Goal: Check status: Check status

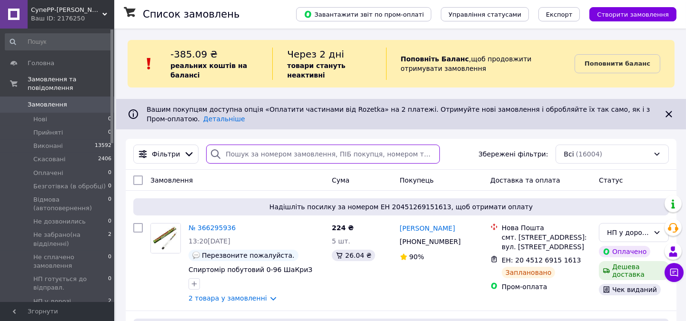
click at [255, 156] on input "search" at bounding box center [323, 154] width 234 height 19
paste input "365679353"
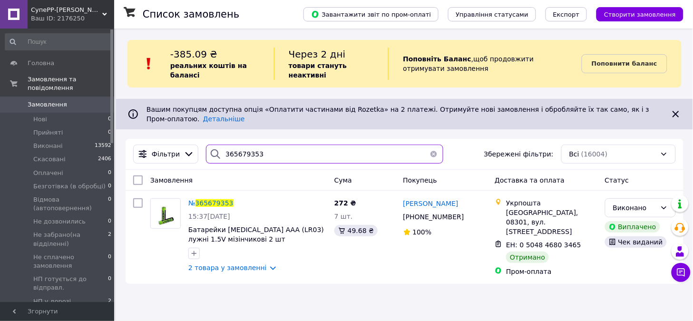
drag, startPoint x: 221, startPoint y: 150, endPoint x: 198, endPoint y: 150, distance: 22.4
click at [202, 150] on div "365679353" at bounding box center [324, 154] width 245 height 19
paste input "905725"
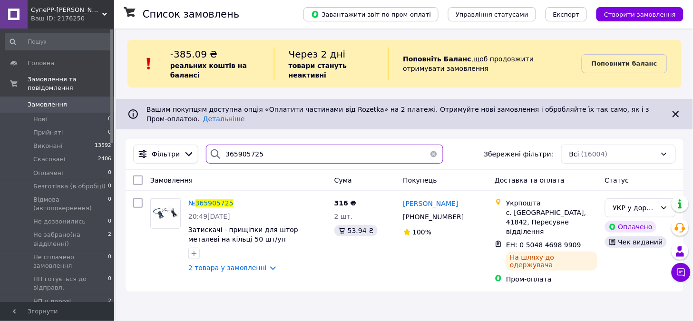
drag, startPoint x: 250, startPoint y: 157, endPoint x: 216, endPoint y: 156, distance: 34.3
click at [216, 156] on div "365905725" at bounding box center [324, 154] width 237 height 19
paste input "12349"
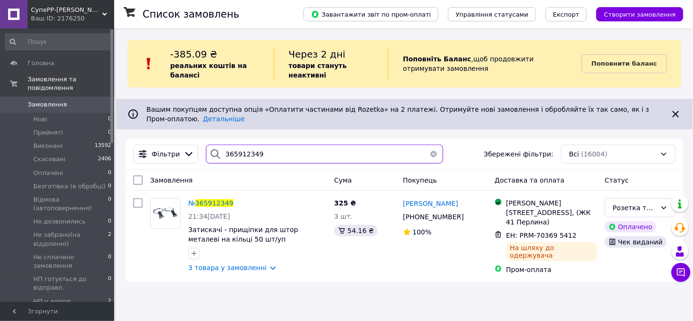
drag, startPoint x: 265, startPoint y: 154, endPoint x: 197, endPoint y: 154, distance: 68.1
click at [197, 154] on div "Фільтри 365912349 Збережені фільтри: Всі (16004)" at bounding box center [404, 154] width 551 height 19
paste input "6040176"
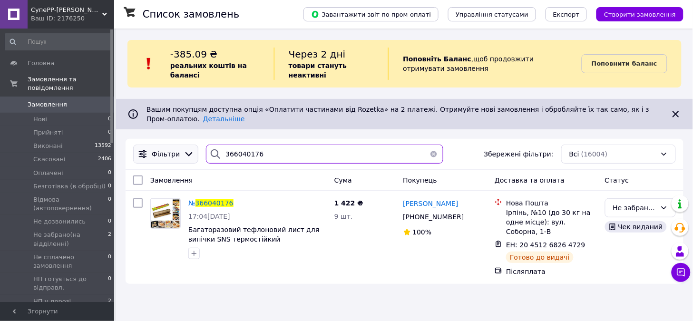
drag, startPoint x: 262, startPoint y: 154, endPoint x: 182, endPoint y: 154, distance: 79.5
click at [186, 153] on div "Фільтри 366040176 Збережені фільтри: Всі (16004)" at bounding box center [404, 154] width 551 height 19
paste input "365"
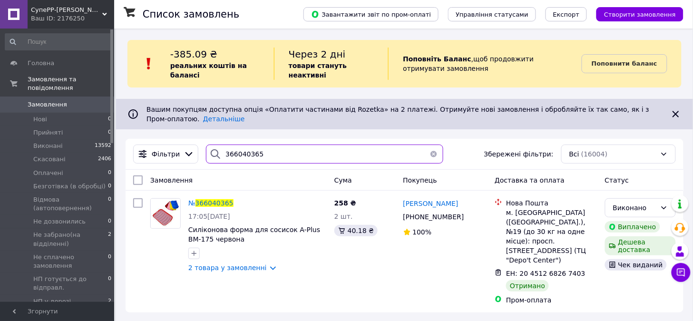
drag, startPoint x: 260, startPoint y: 159, endPoint x: 205, endPoint y: 159, distance: 55.2
click at [206, 159] on div "366040365" at bounding box center [324, 154] width 237 height 19
paste input "5209"
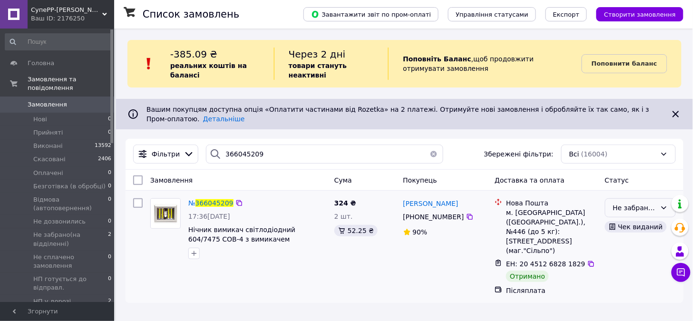
drag, startPoint x: 624, startPoint y: 210, endPoint x: 625, endPoint y: 215, distance: 5.4
click at [624, 210] on div "Не забрано(на відділенні)" at bounding box center [634, 208] width 43 height 10
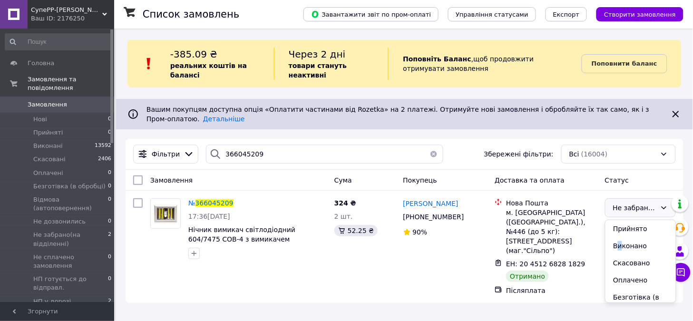
drag, startPoint x: 620, startPoint y: 249, endPoint x: 384, endPoint y: 127, distance: 265.9
click at [617, 248] on li "Виконано" at bounding box center [641, 245] width 70 height 17
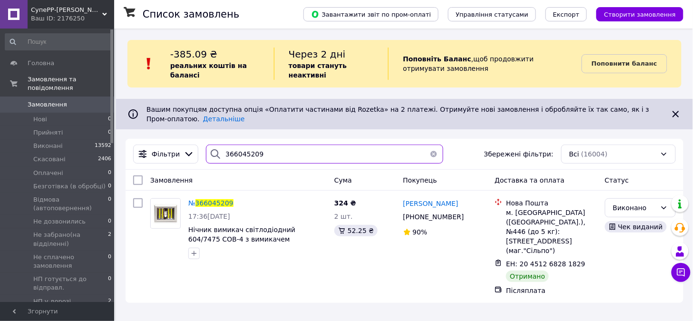
drag, startPoint x: 261, startPoint y: 154, endPoint x: 208, endPoint y: 160, distance: 52.8
click at [208, 160] on div "366045209" at bounding box center [324, 154] width 237 height 19
paste input "64446"
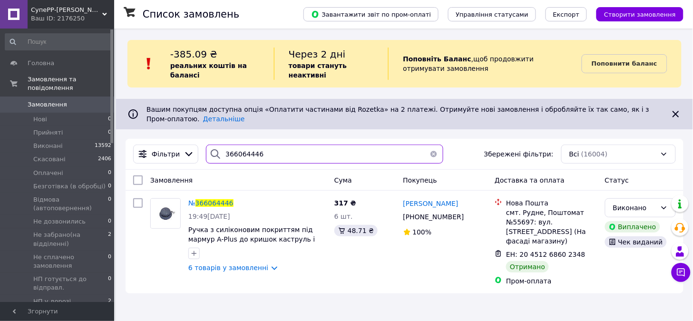
type input "366064446"
